Goal: Task Accomplishment & Management: Manage account settings

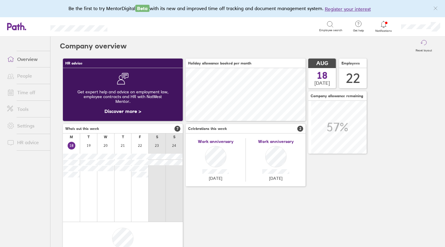
scroll to position [53, 120]
click at [26, 91] on link "Time off" at bounding box center [26, 92] width 48 height 12
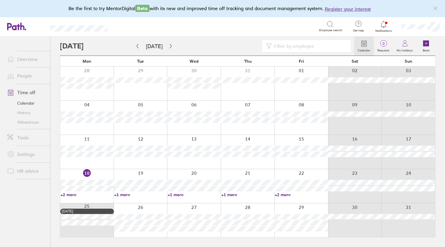
click at [71, 194] on link "+2 more" at bounding box center [87, 194] width 53 height 5
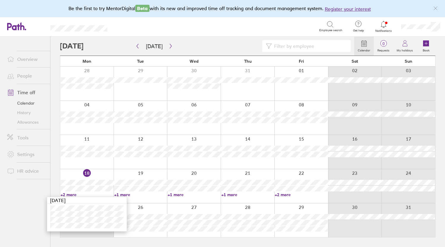
click at [367, 200] on div at bounding box center [355, 186] width 54 height 34
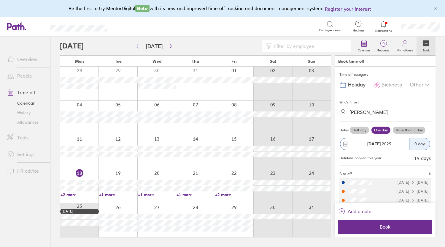
click at [223, 43] on div at bounding box center [207, 46] width 294 height 12
click at [106, 195] on link "+1 more" at bounding box center [118, 194] width 38 height 5
click at [136, 26] on div "Search" at bounding box center [130, 25] width 15 height 5
click at [169, 44] on icon "button" at bounding box center [171, 46] width 4 height 5
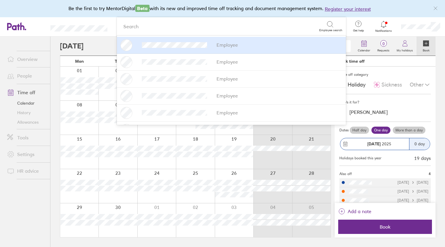
click at [33, 229] on nav at bounding box center [25, 237] width 50 height 20
